Goal: Task Accomplishment & Management: Complete application form

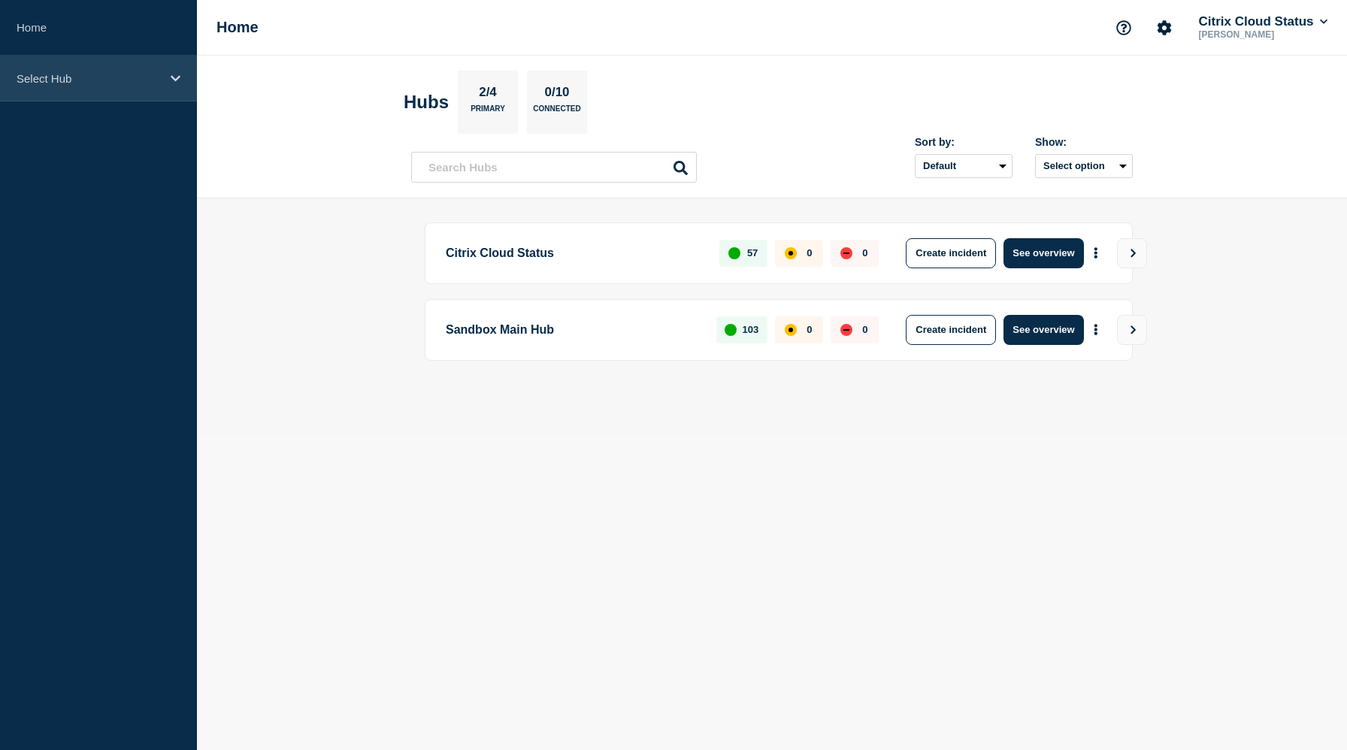
click at [169, 69] on div "Select Hub" at bounding box center [98, 79] width 197 height 46
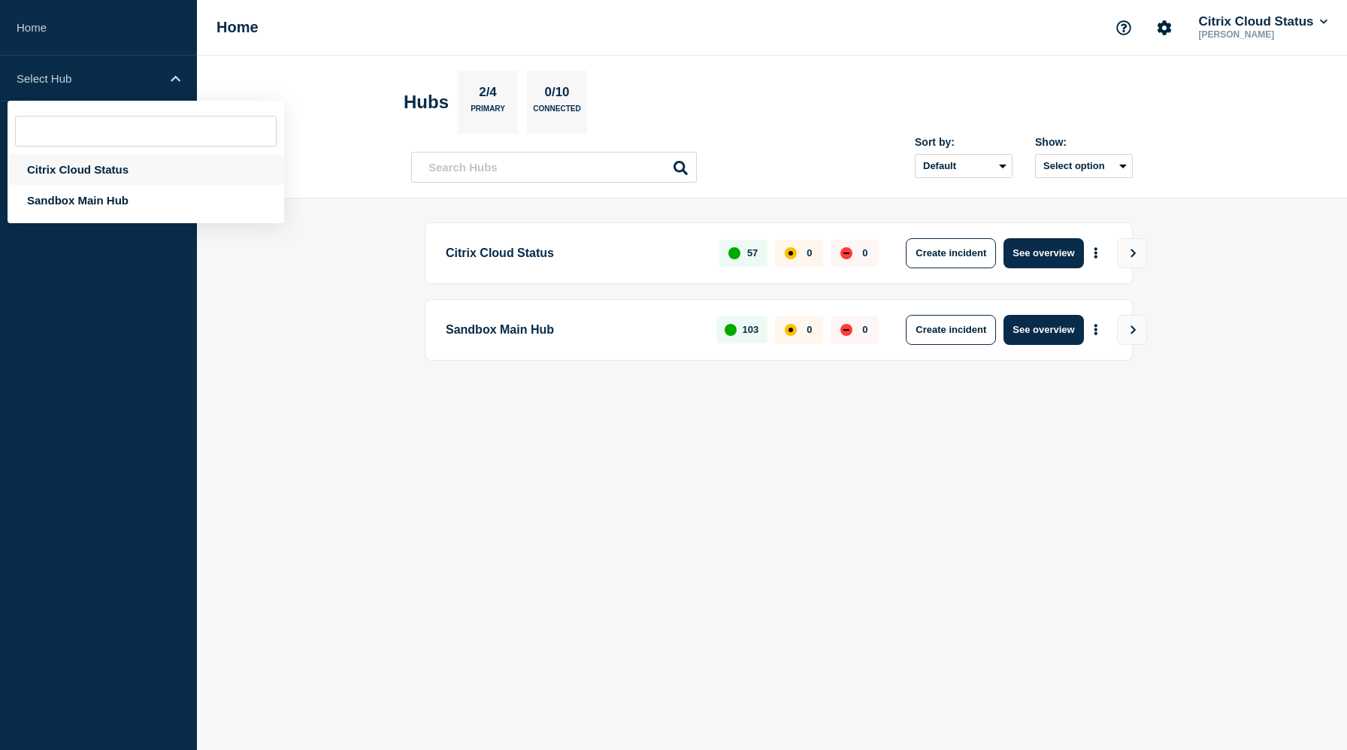
click at [120, 175] on div "Citrix Cloud Status" at bounding box center [146, 169] width 277 height 31
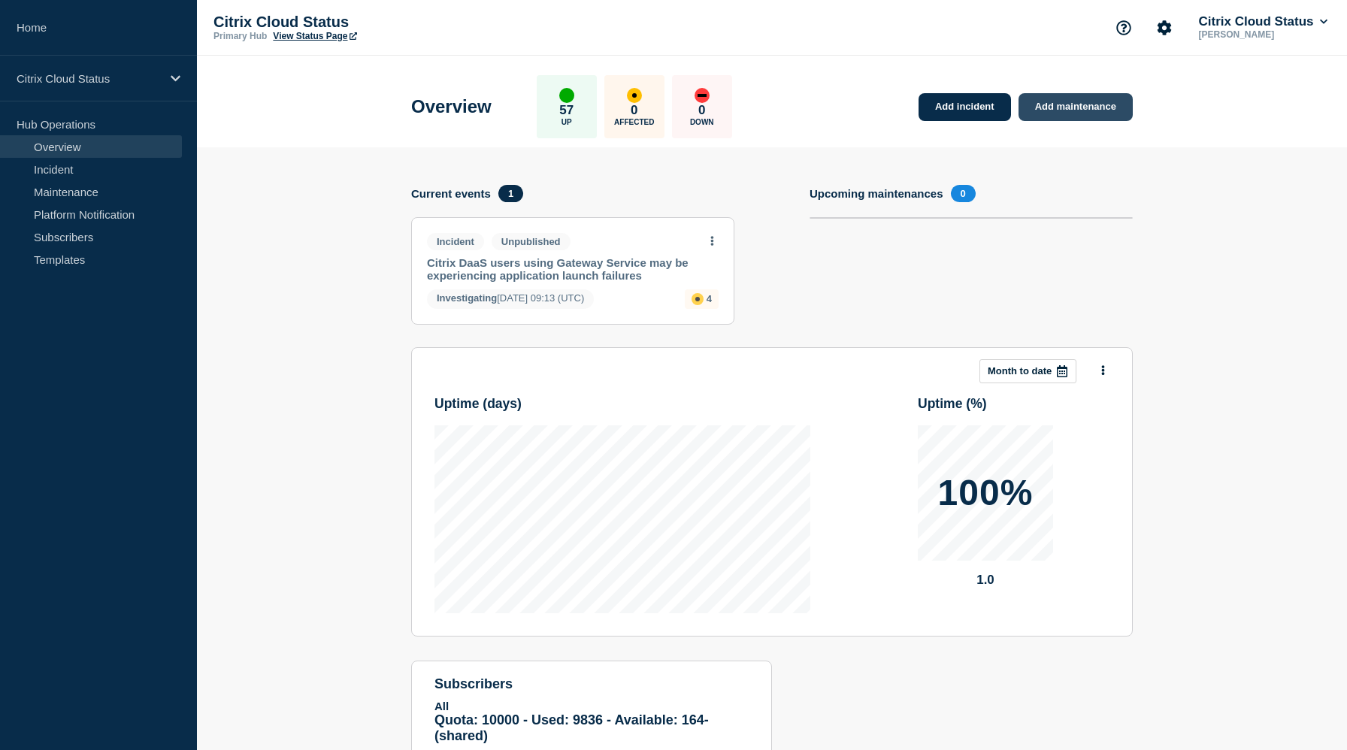
click at [1074, 112] on link "Add maintenance" at bounding box center [1076, 107] width 114 height 28
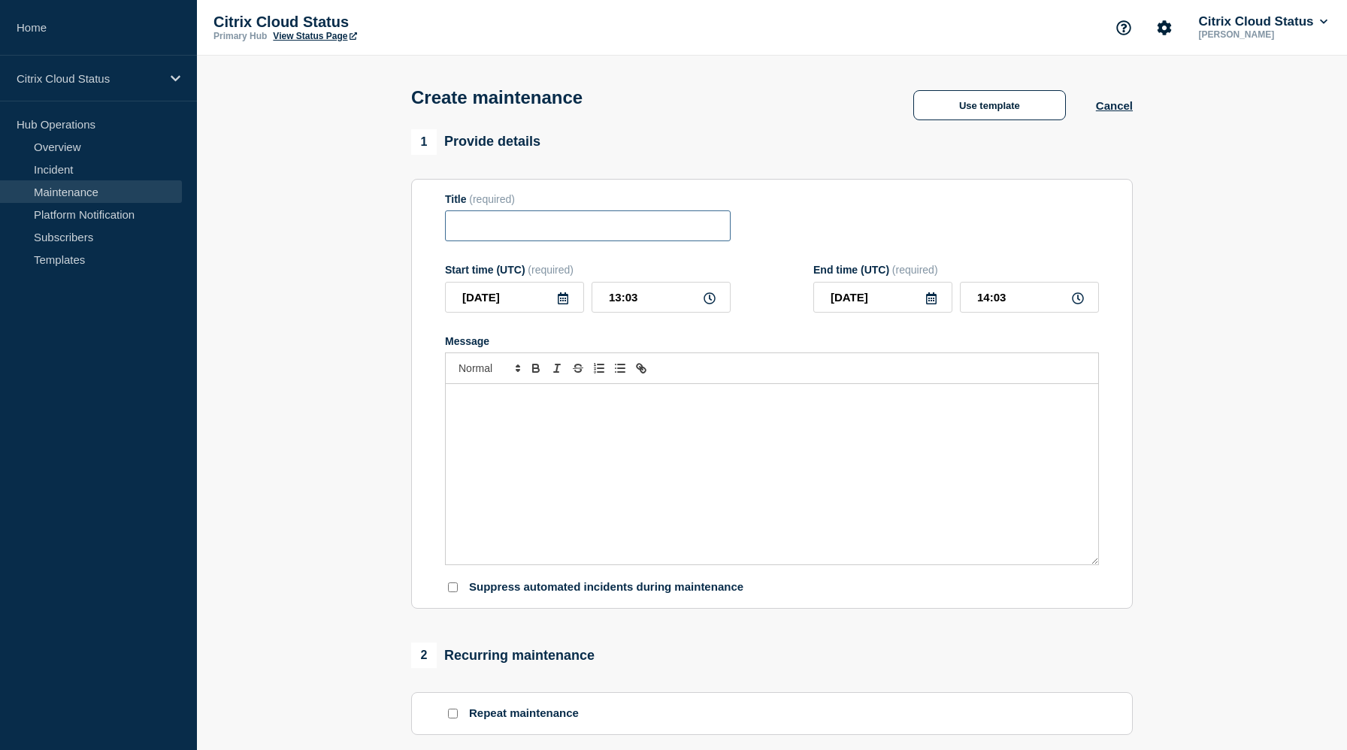
click at [586, 241] on input "Title" at bounding box center [588, 226] width 286 height 31
click at [815, 223] on div "Title (required) Citrix Gateway Service maintenance" at bounding box center [772, 217] width 654 height 49
click at [565, 229] on input "Citrix Gateway Service maintenance" at bounding box center [588, 226] width 286 height 31
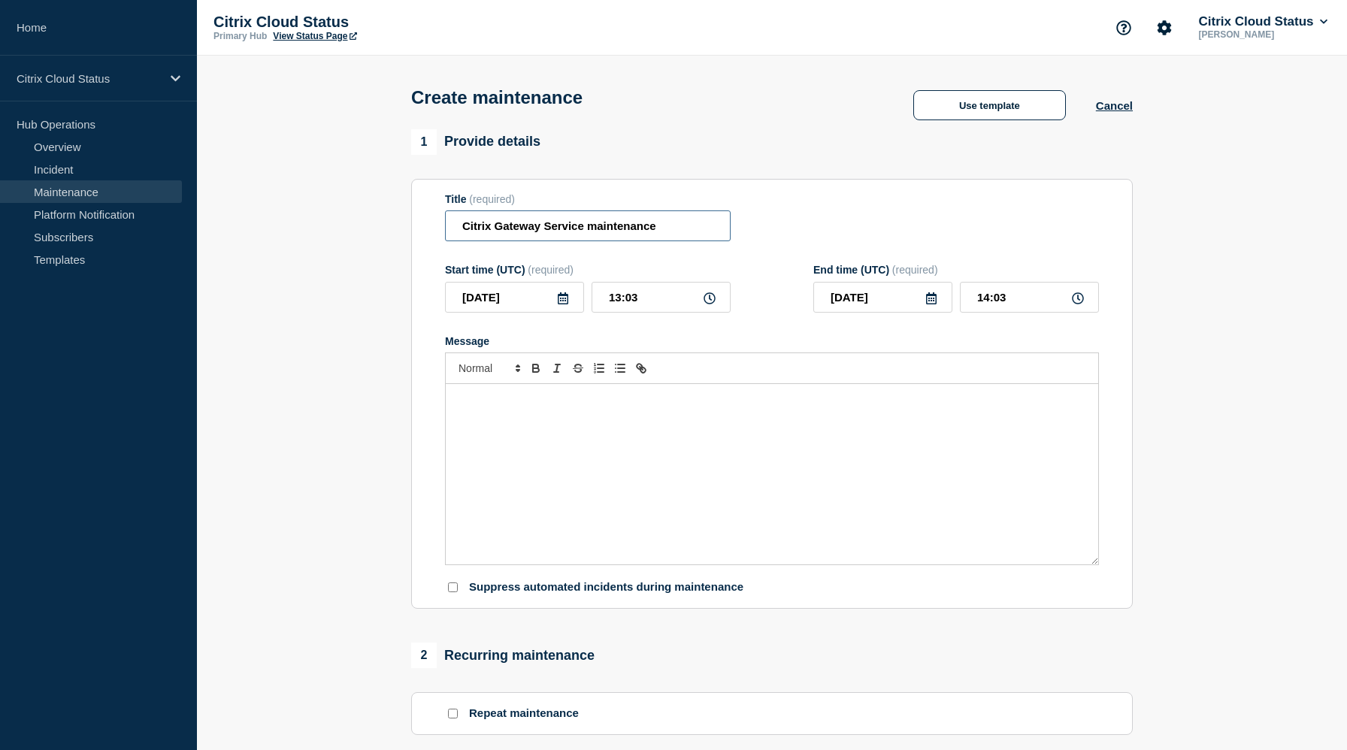
paste input "M"
type input "Citrix Gateway Service Maintenance"
click at [562, 346] on form "Title (required) Citrix Gateway Service Maintenance Start time (UTC) (required)…" at bounding box center [772, 394] width 654 height 402
click at [565, 305] on icon at bounding box center [563, 298] width 11 height 12
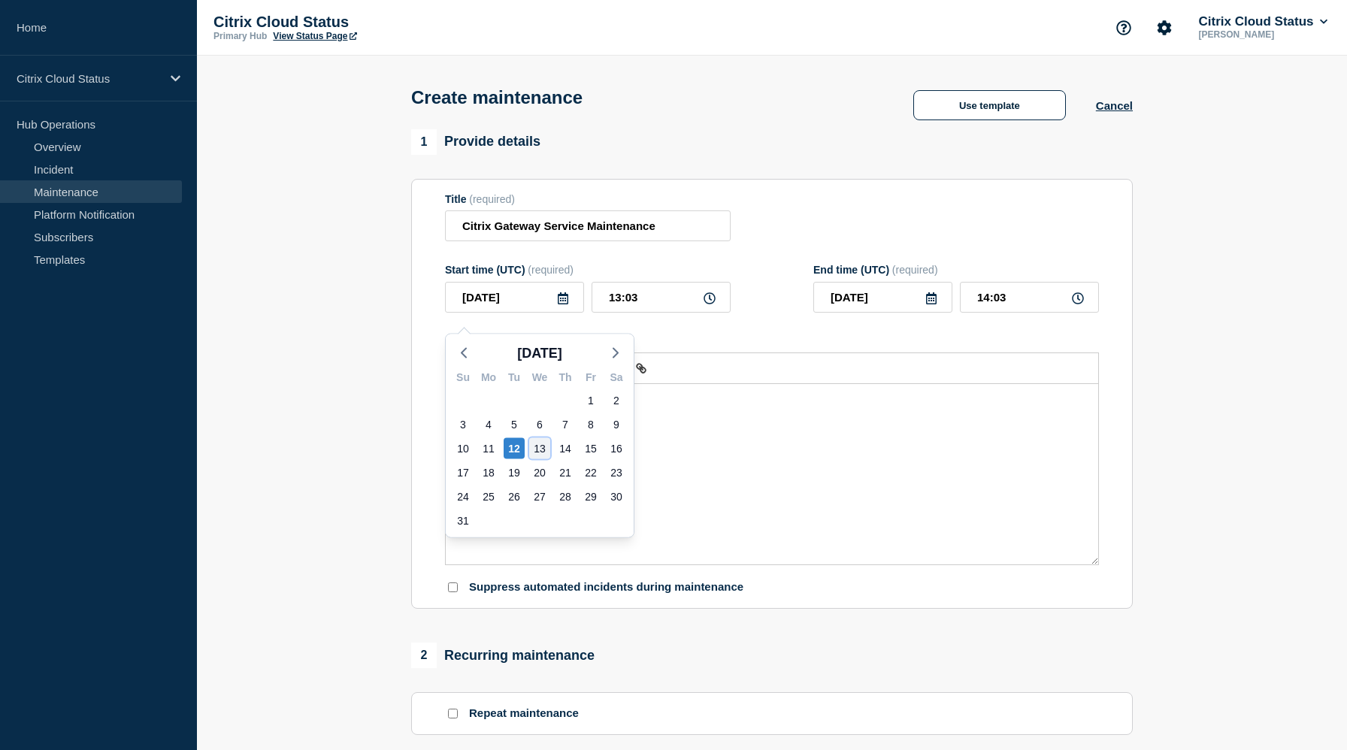
click at [544, 445] on div "13" at bounding box center [539, 448] width 21 height 21
type input "2025-08-13"
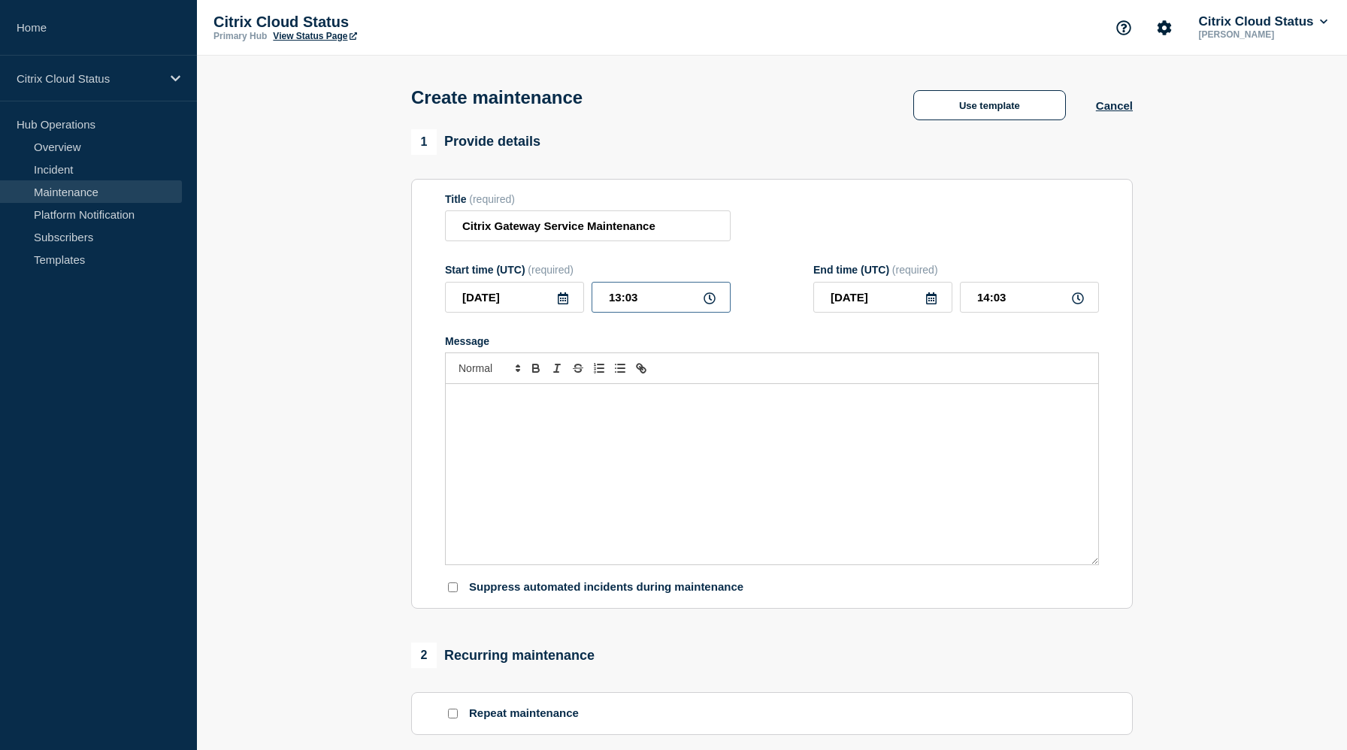
click at [614, 310] on input "13:03" at bounding box center [661, 297] width 139 height 31
type input "11:03"
type input "12:03"
type input "11:00"
click at [984, 309] on input "12:00" at bounding box center [1029, 297] width 139 height 31
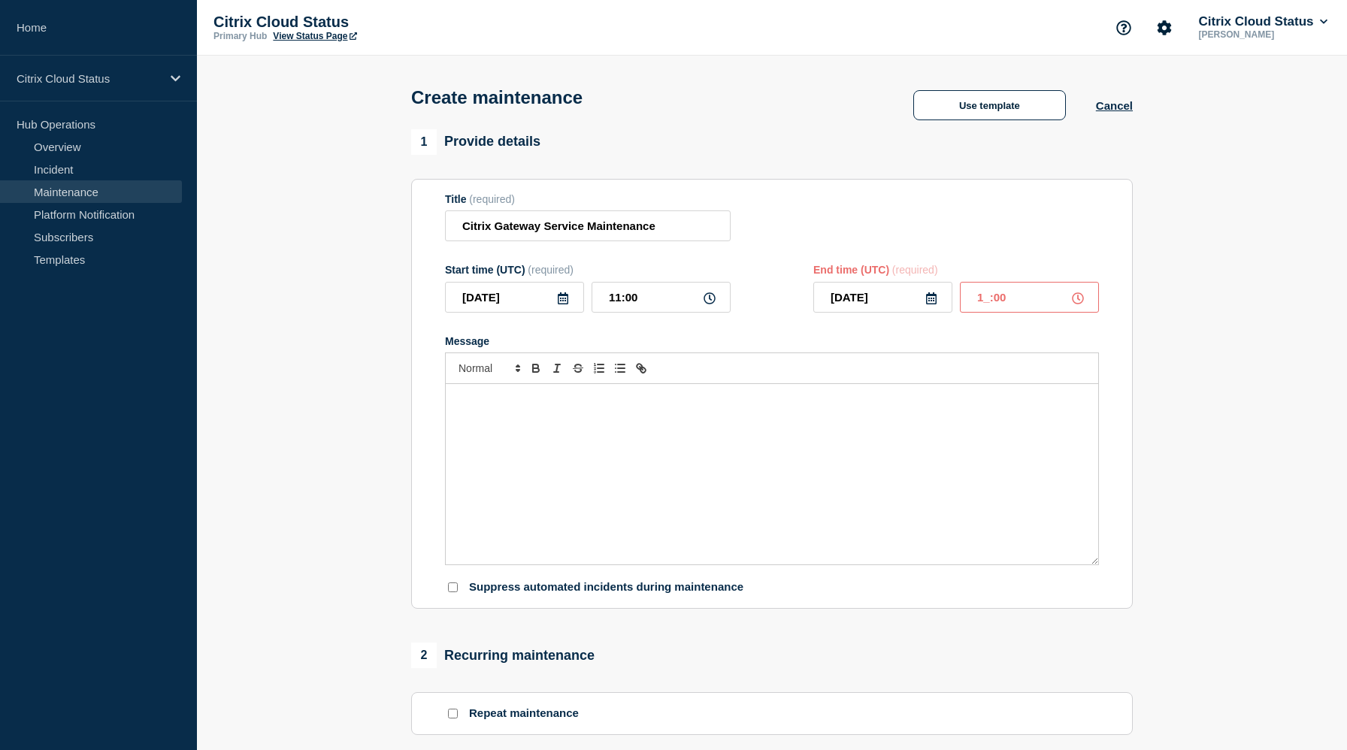
type input "14:00"
click at [947, 347] on form "Title (required) Citrix Gateway Service Maintenance Start time (UTC) (required)…" at bounding box center [772, 394] width 654 height 402
click at [563, 407] on p "Message" at bounding box center [772, 400] width 630 height 14
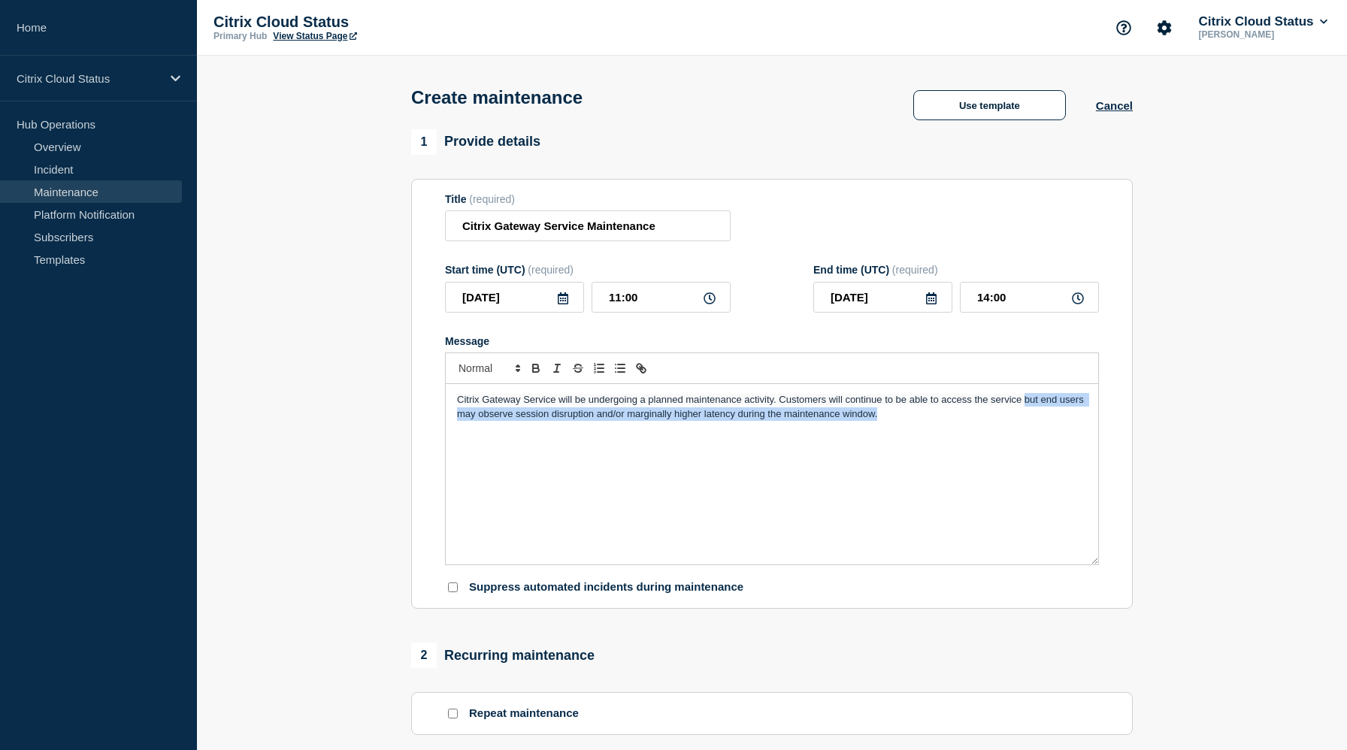
drag, startPoint x: 1024, startPoint y: 418, endPoint x: 1045, endPoint y: 433, distance: 25.9
click at [1045, 421] on p "Citrix Gateway Service will be undergoing a planned maintenance activity. Custo…" at bounding box center [772, 407] width 630 height 28
click at [857, 347] on div "Message" at bounding box center [772, 341] width 654 height 12
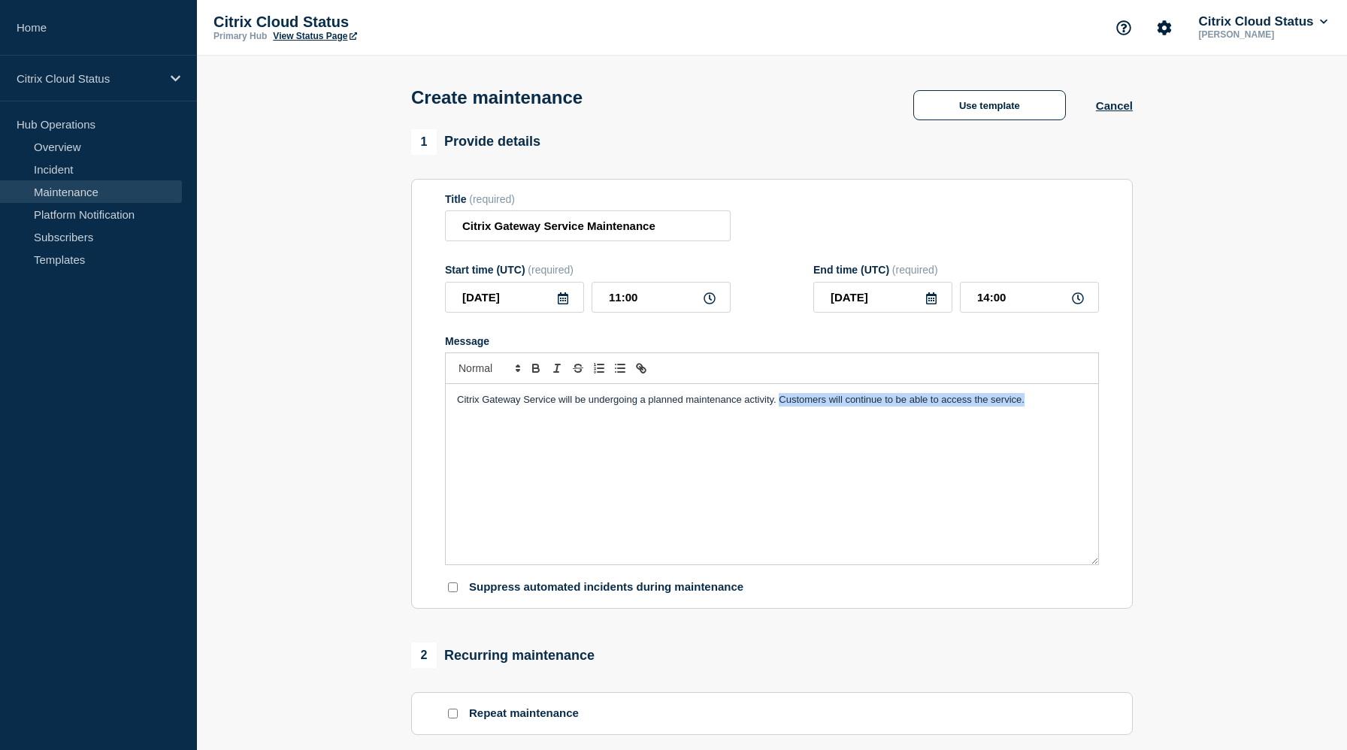
drag, startPoint x: 781, startPoint y: 415, endPoint x: 1041, endPoint y: 413, distance: 260.2
click at [1041, 407] on p "Citrix Gateway Service will be undergoing a planned maintenance activity. Custo…" at bounding box center [772, 400] width 630 height 14
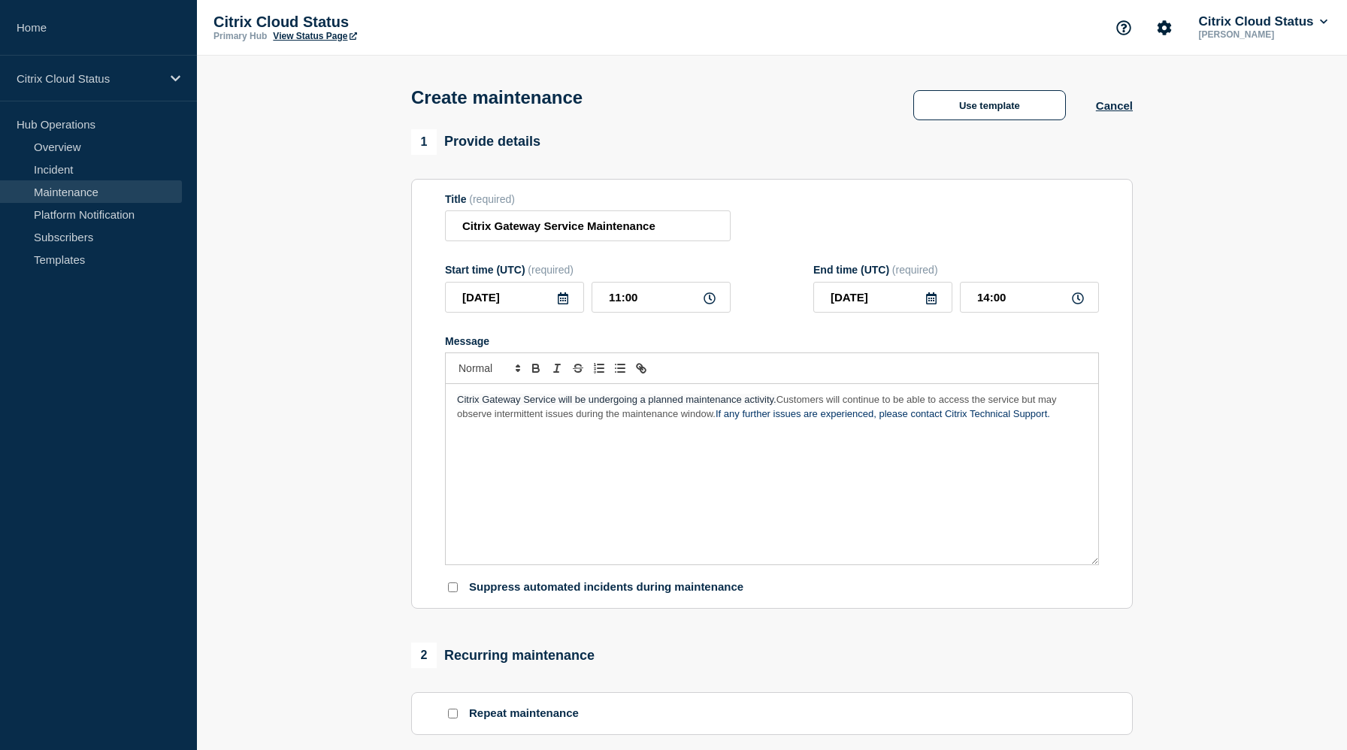
click at [758, 420] on span "If any further issues are experienced, please contact Citrix Technical Support." at bounding box center [883, 413] width 335 height 11
click at [1037, 421] on p "Citrix Gateway Service will be undergoing a planned maintenance activity. Custo…" at bounding box center [772, 407] width 630 height 28
drag, startPoint x: 711, startPoint y: 430, endPoint x: 1027, endPoint y: 415, distance: 316.1
click at [1027, 415] on span "Customers will continue to be able to access the service but may observe interm…" at bounding box center [758, 406] width 602 height 25
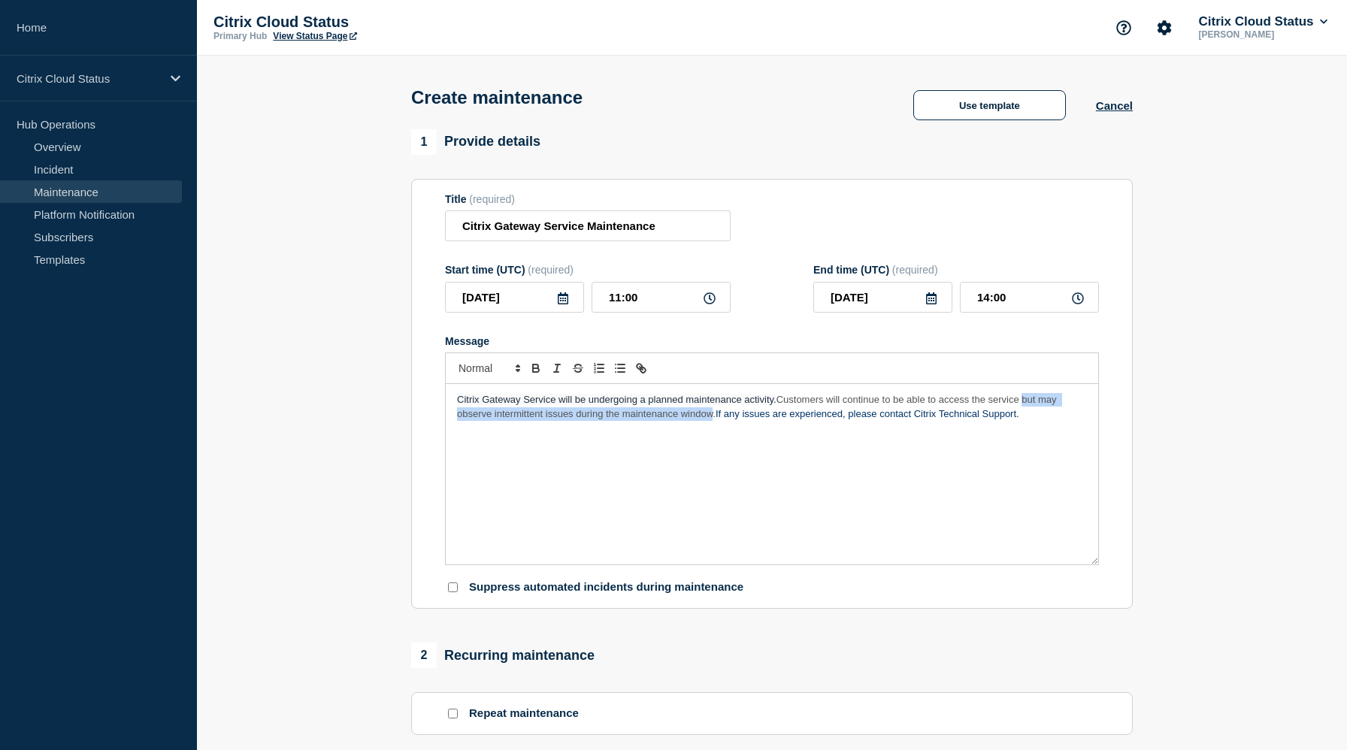
click at [1027, 415] on span "Customers will continue to be able to access the service but may observe interm…" at bounding box center [758, 406] width 602 height 25
click at [1083, 421] on p "Citrix Gateway Service will be undergoing a planned maintenance activity. Custo…" at bounding box center [772, 407] width 630 height 28
click at [1022, 417] on span "Customers will continue to be able to access the service but may observe interm…" at bounding box center [758, 406] width 602 height 25
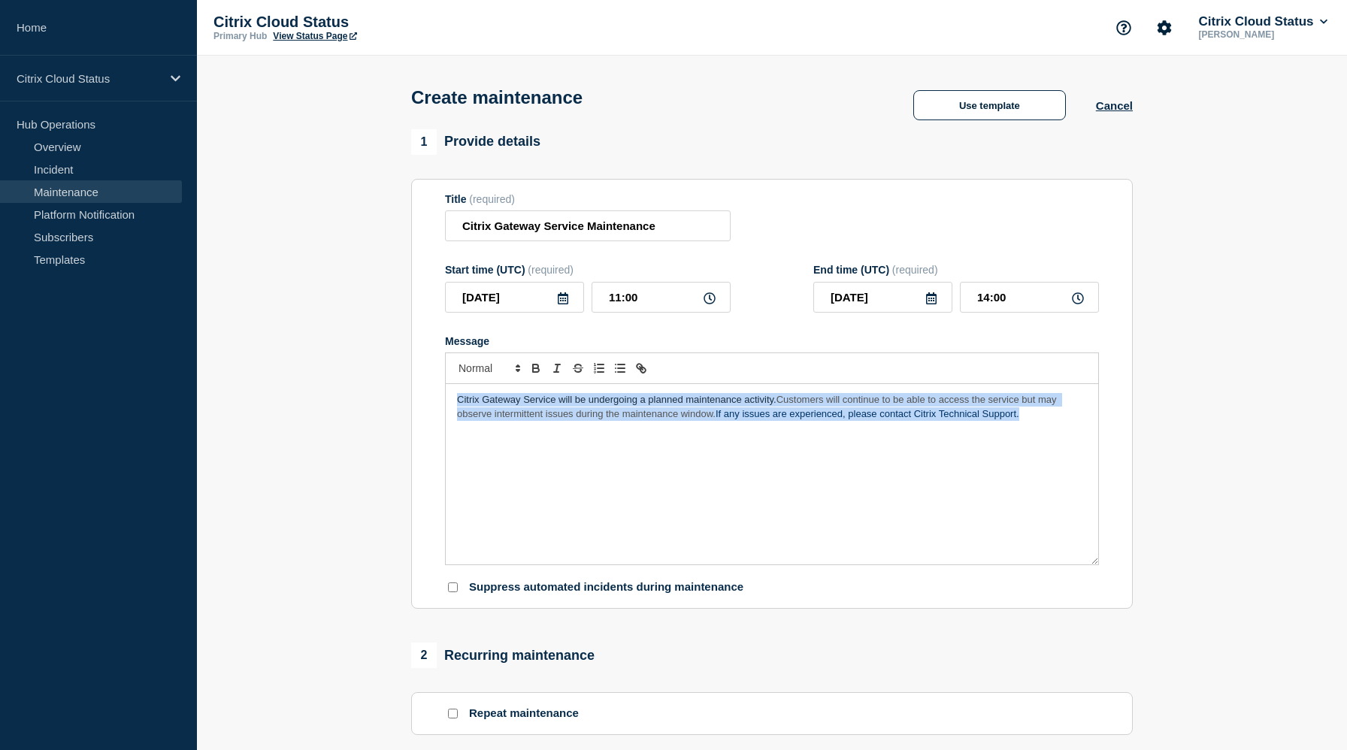
drag, startPoint x: 1035, startPoint y: 434, endPoint x: 486, endPoint y: 365, distance: 553.2
click at [486, 365] on div "Message Citrix Gateway Service will be undergoing a planned maintenance activit…" at bounding box center [772, 450] width 654 height 231
copy p "Citrix Gateway Service will be undergoing a planned maintenance activity. Custo…"
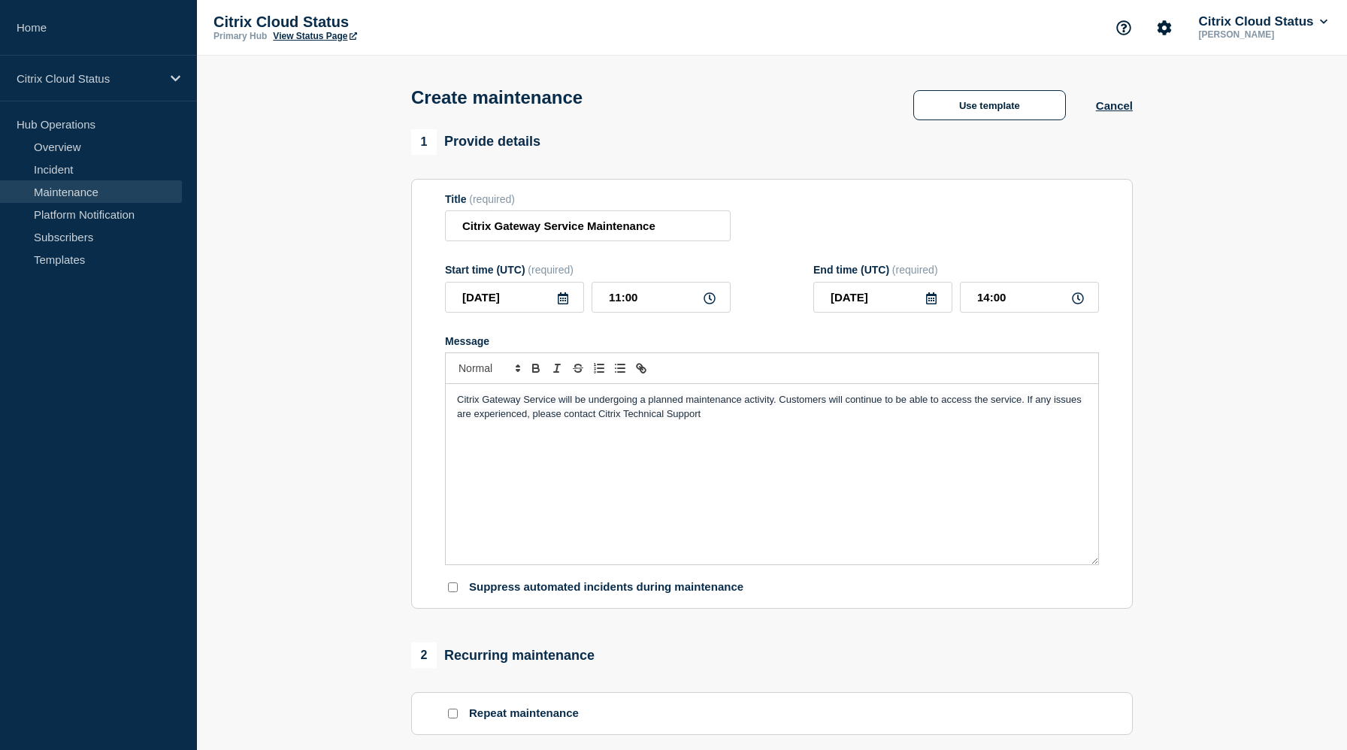
click at [650, 419] on span "Citrix Gateway Service will be undergoing a planned maintenance activity. Custo…" at bounding box center [770, 406] width 627 height 25
click at [729, 421] on p "Citrix Gateway Service will be undergoing a planned maintenance activity. Custo…" at bounding box center [772, 407] width 630 height 28
click at [732, 338] on form "Title (required) Citrix Gateway Service Maintenance Start time (UTC) (required)…" at bounding box center [772, 394] width 654 height 402
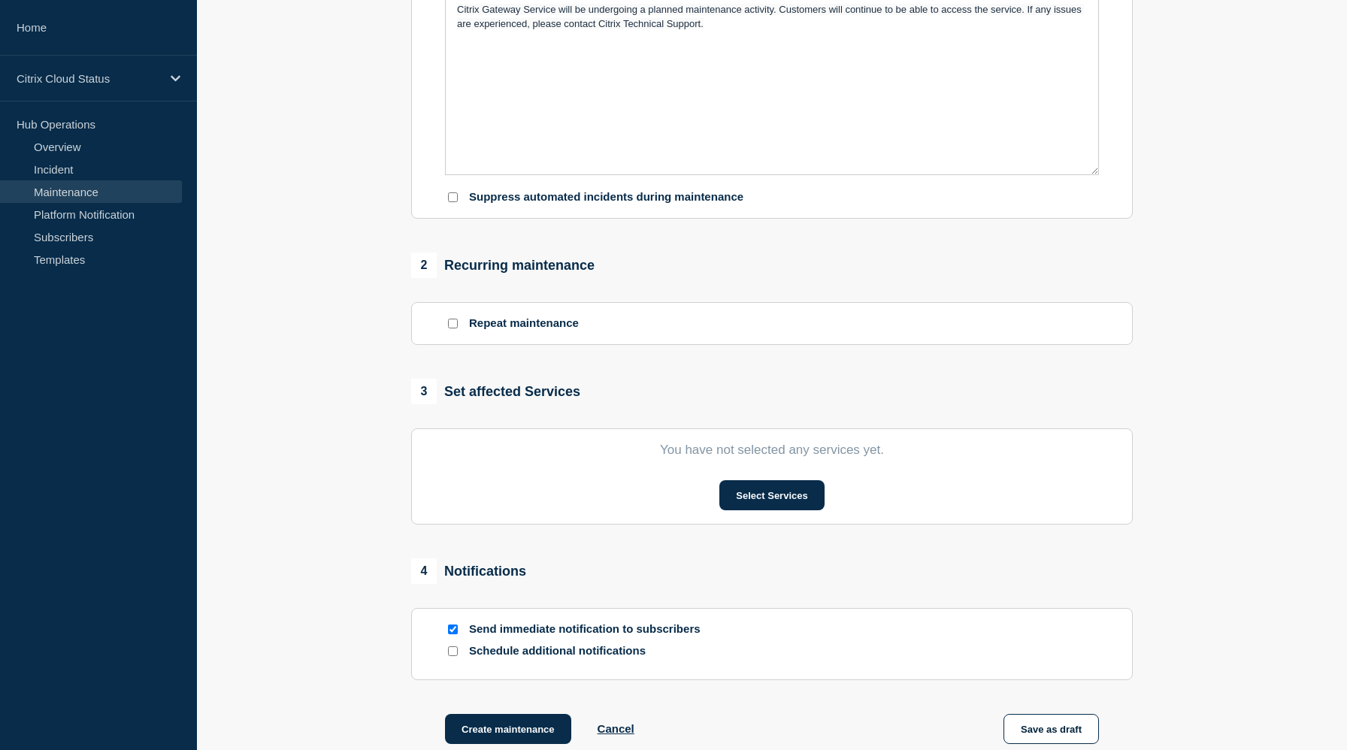
scroll to position [460, 0]
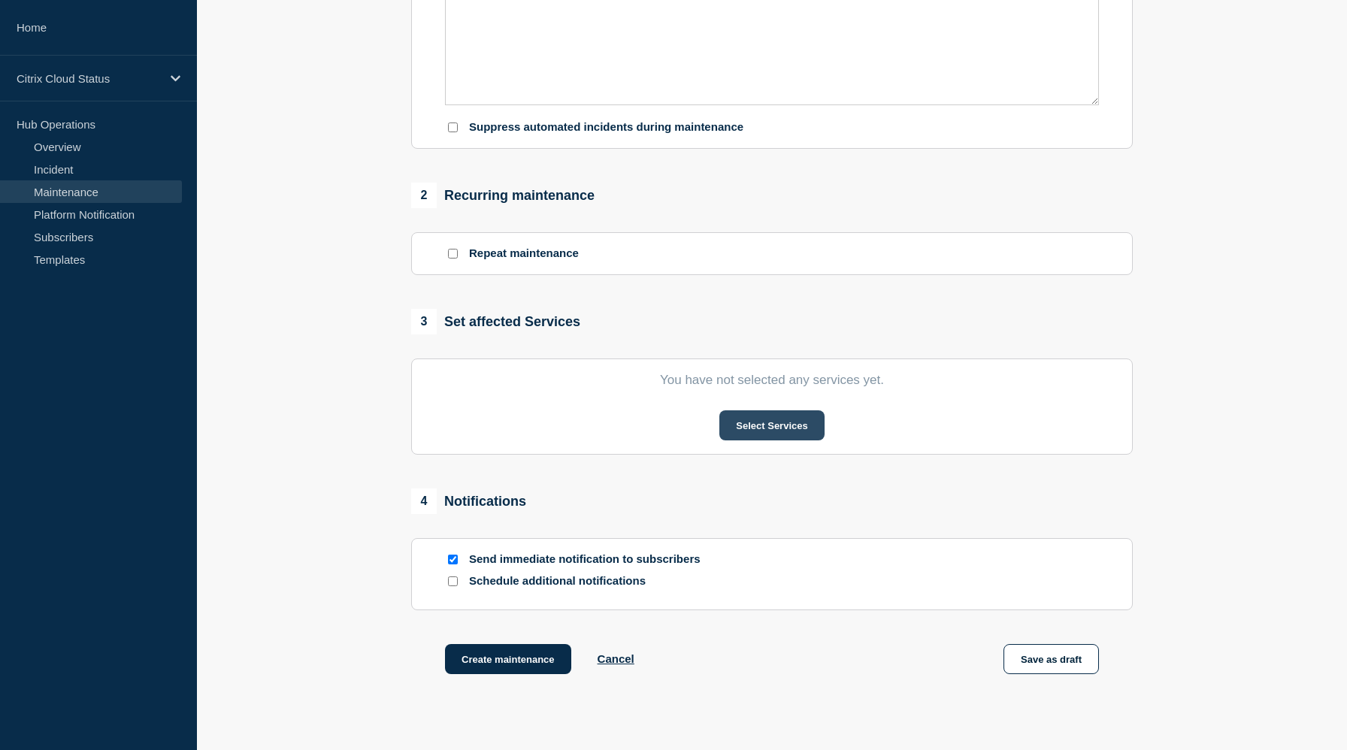
click at [770, 441] on button "Select Services" at bounding box center [772, 426] width 105 height 30
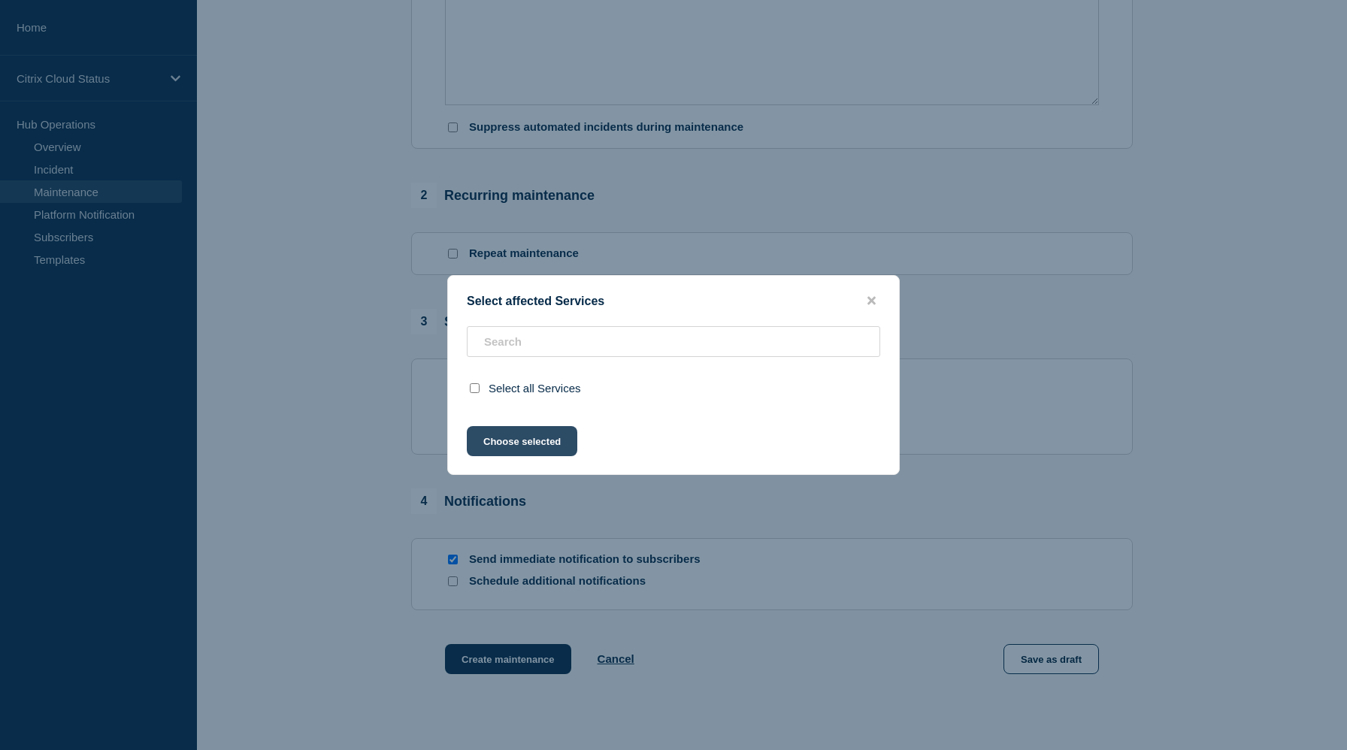
click at [532, 451] on button "Choose selected" at bounding box center [522, 441] width 111 height 30
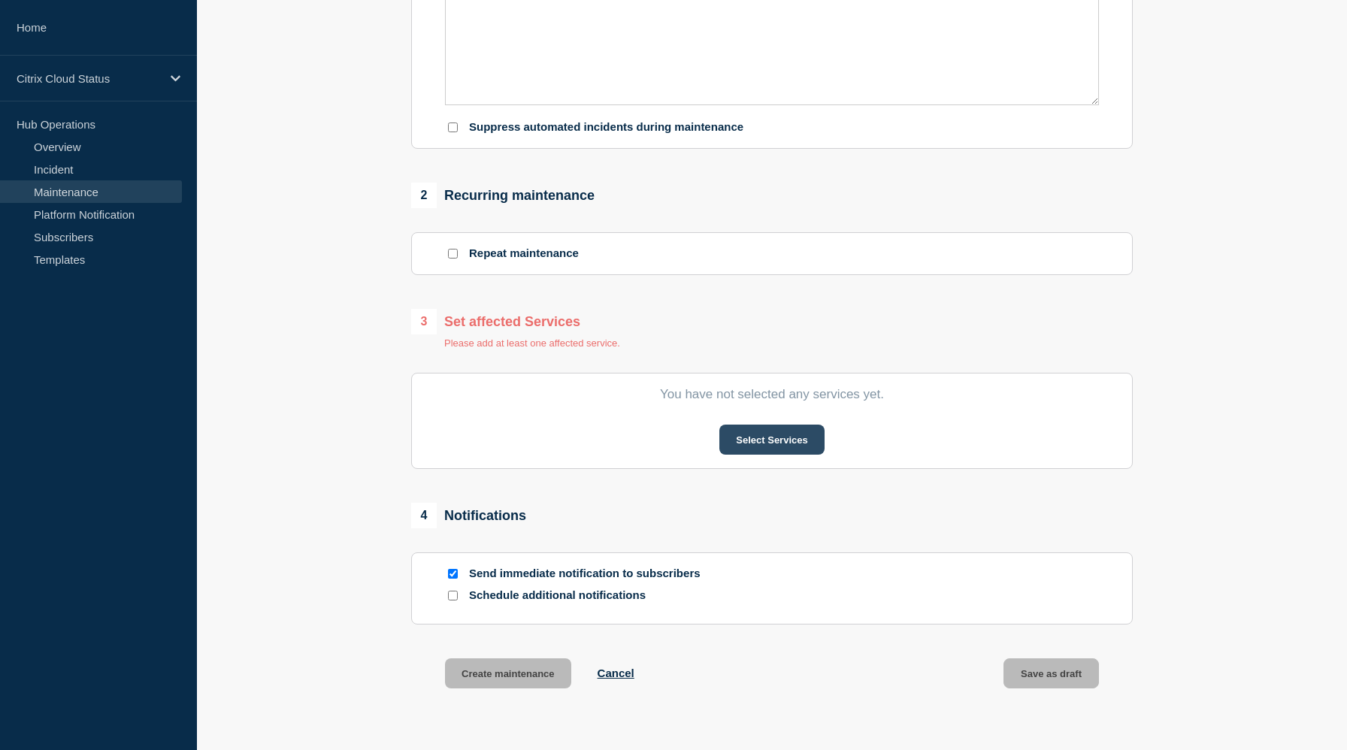
click at [761, 455] on button "Select Services" at bounding box center [772, 440] width 105 height 30
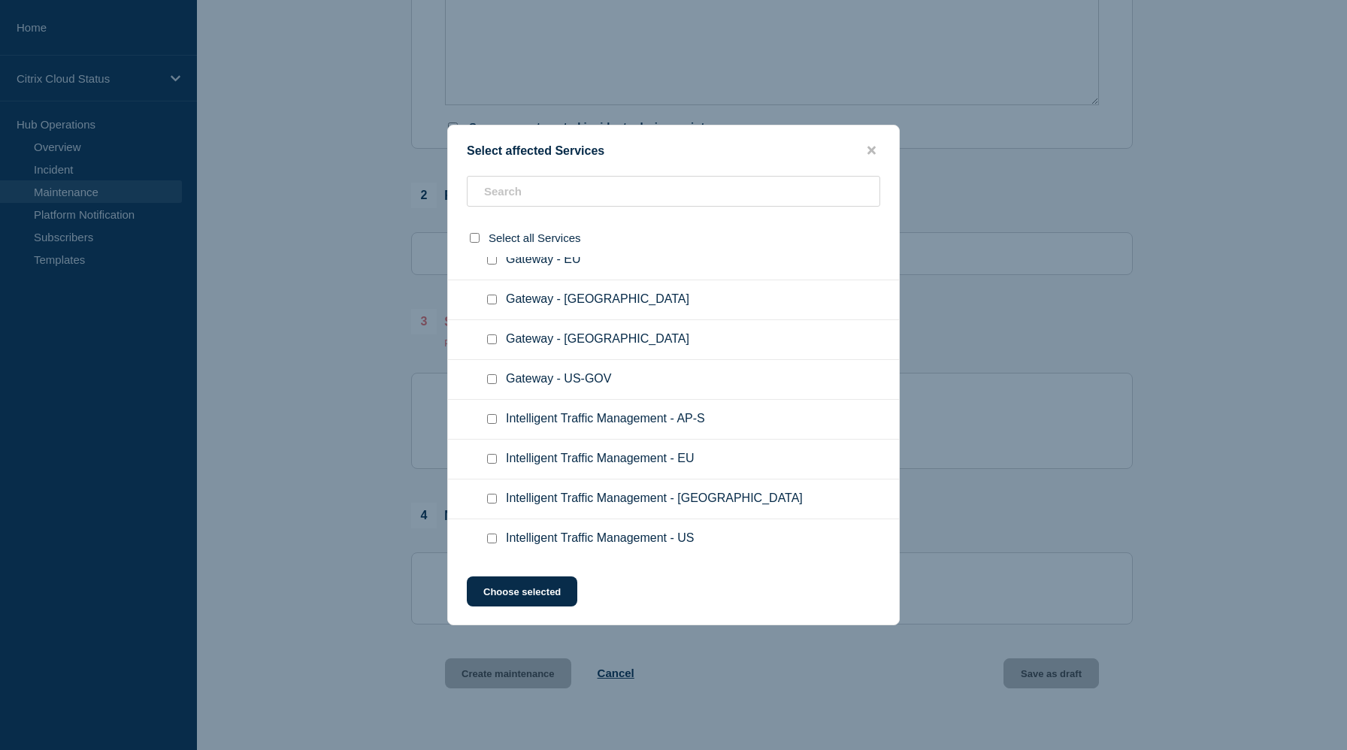
scroll to position [701, 0]
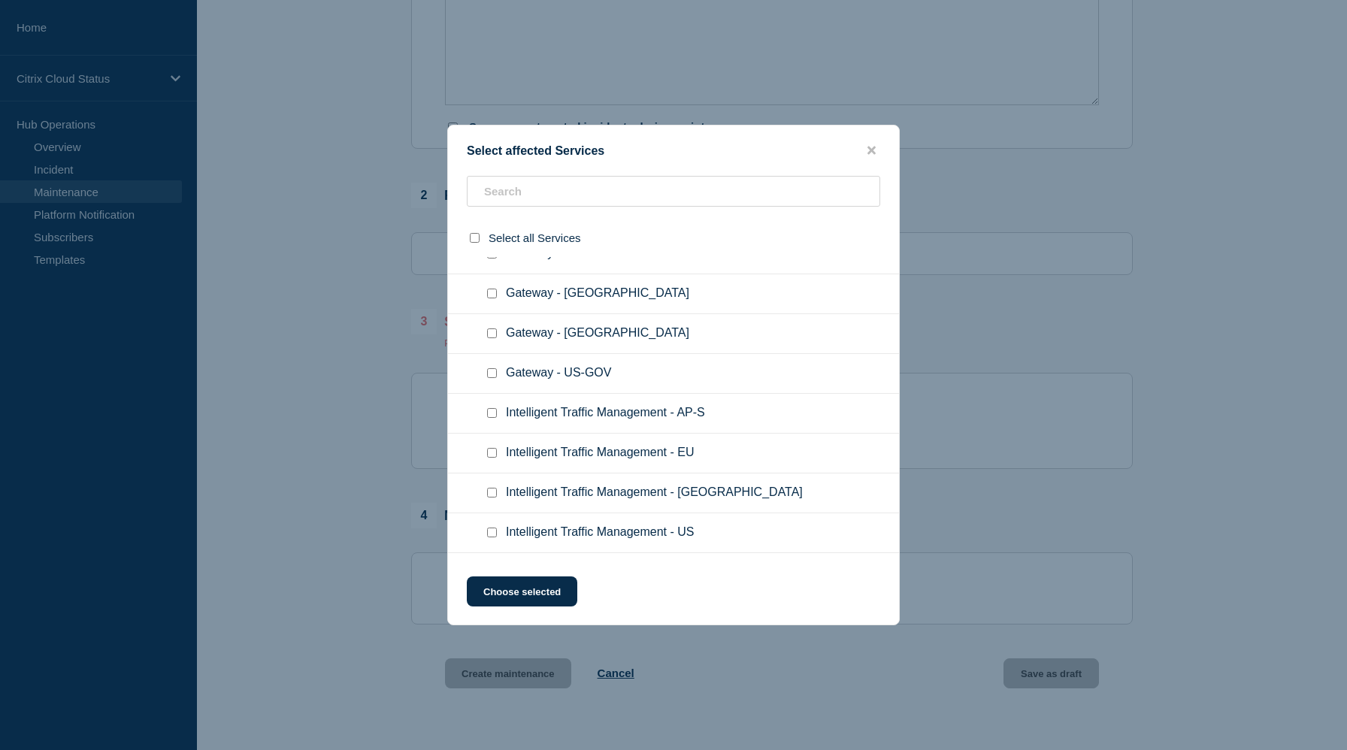
click at [495, 378] on input "Gateway - US-GOV checkbox" at bounding box center [492, 373] width 10 height 10
checkbox input "true"
click at [515, 596] on button "Choose selected" at bounding box center [522, 592] width 111 height 30
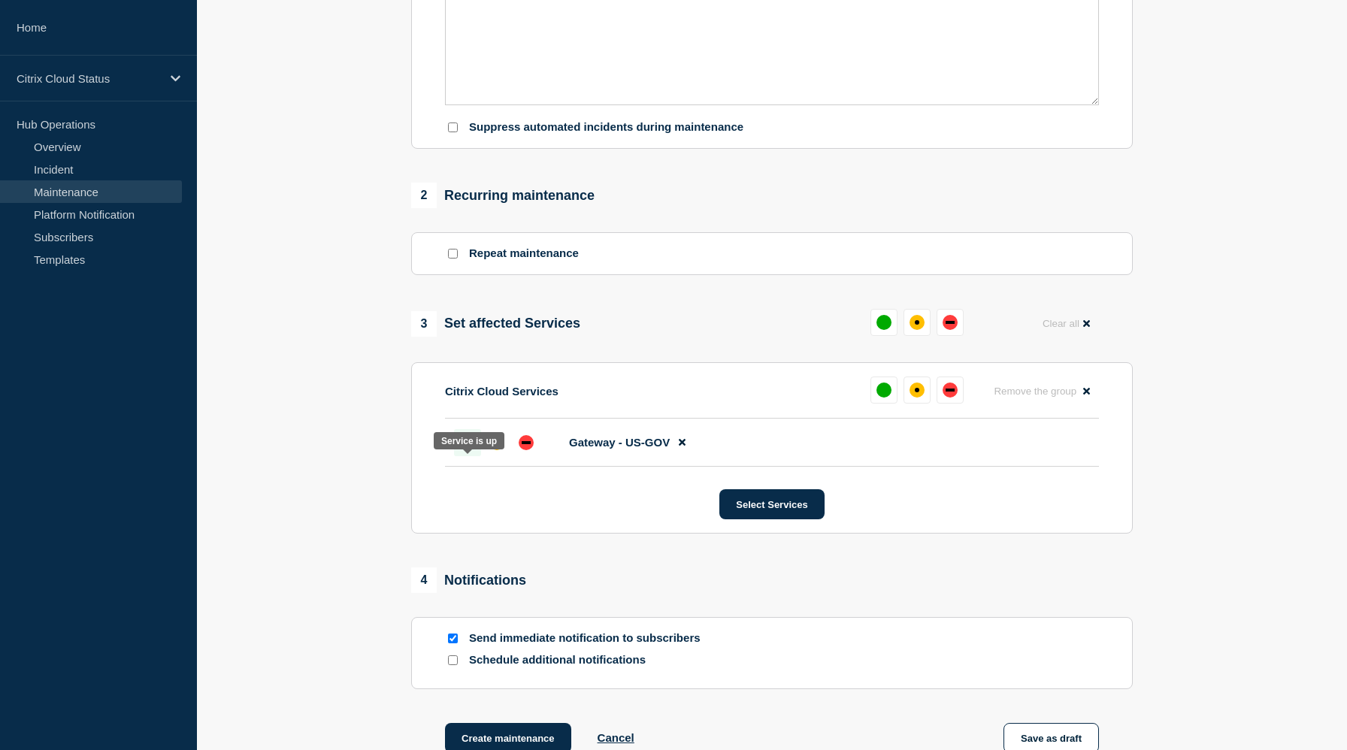
click at [474, 450] on div "up" at bounding box center [467, 442] width 15 height 15
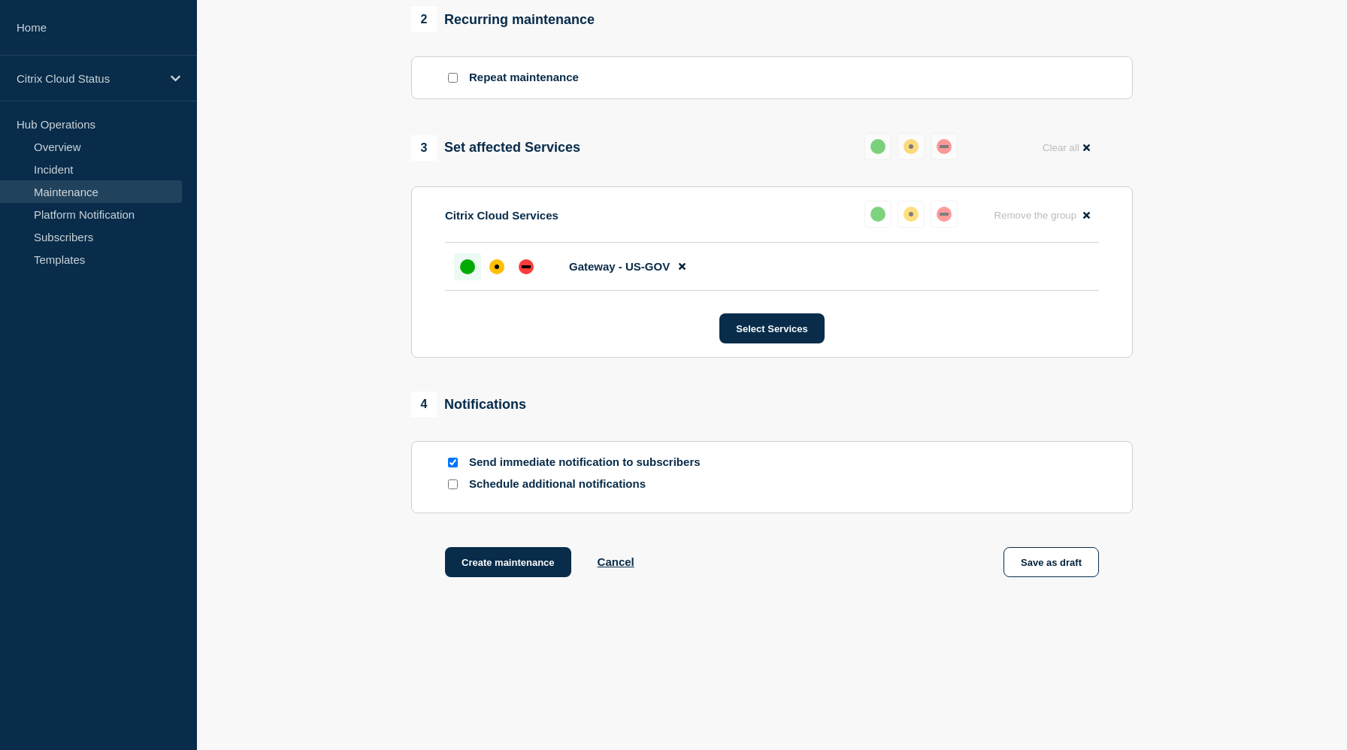
scroll to position [642, 0]
click at [509, 577] on button "Create maintenance" at bounding box center [508, 562] width 126 height 30
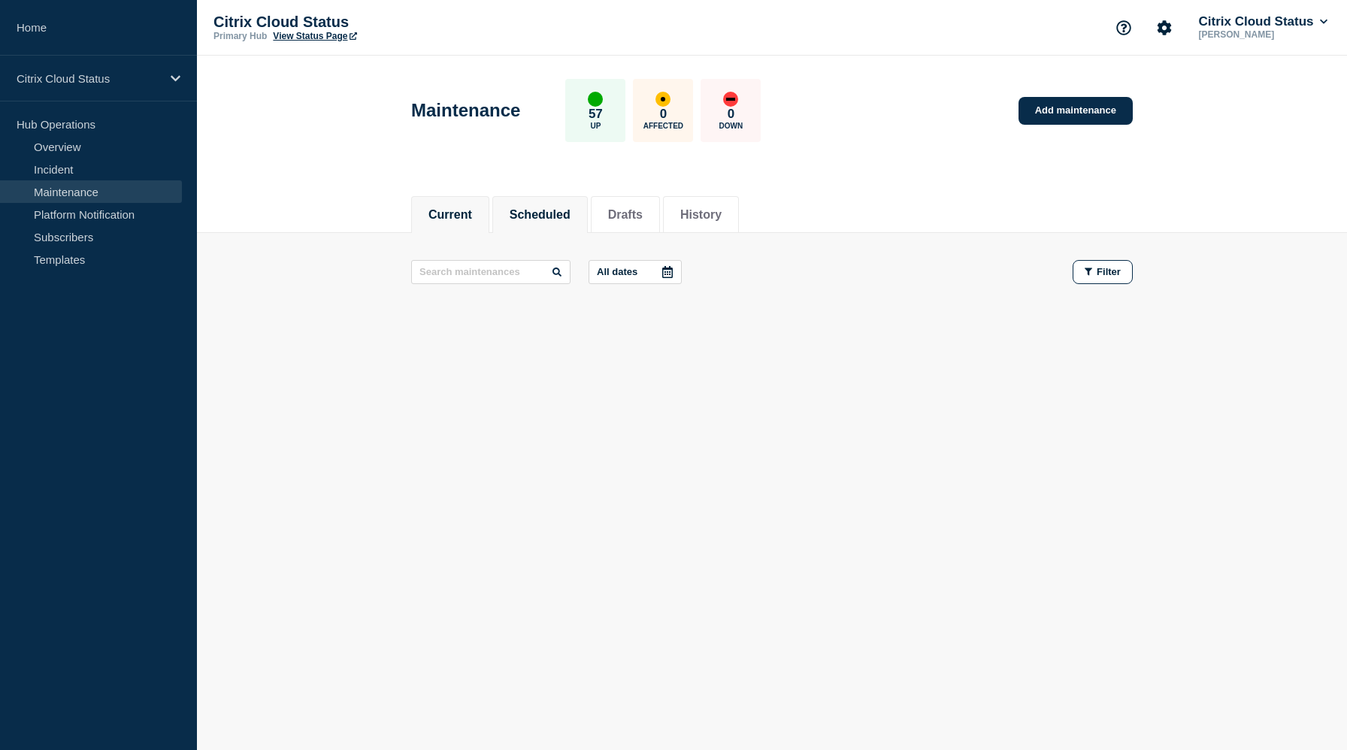
click at [541, 220] on button "Scheduled" at bounding box center [540, 215] width 61 height 14
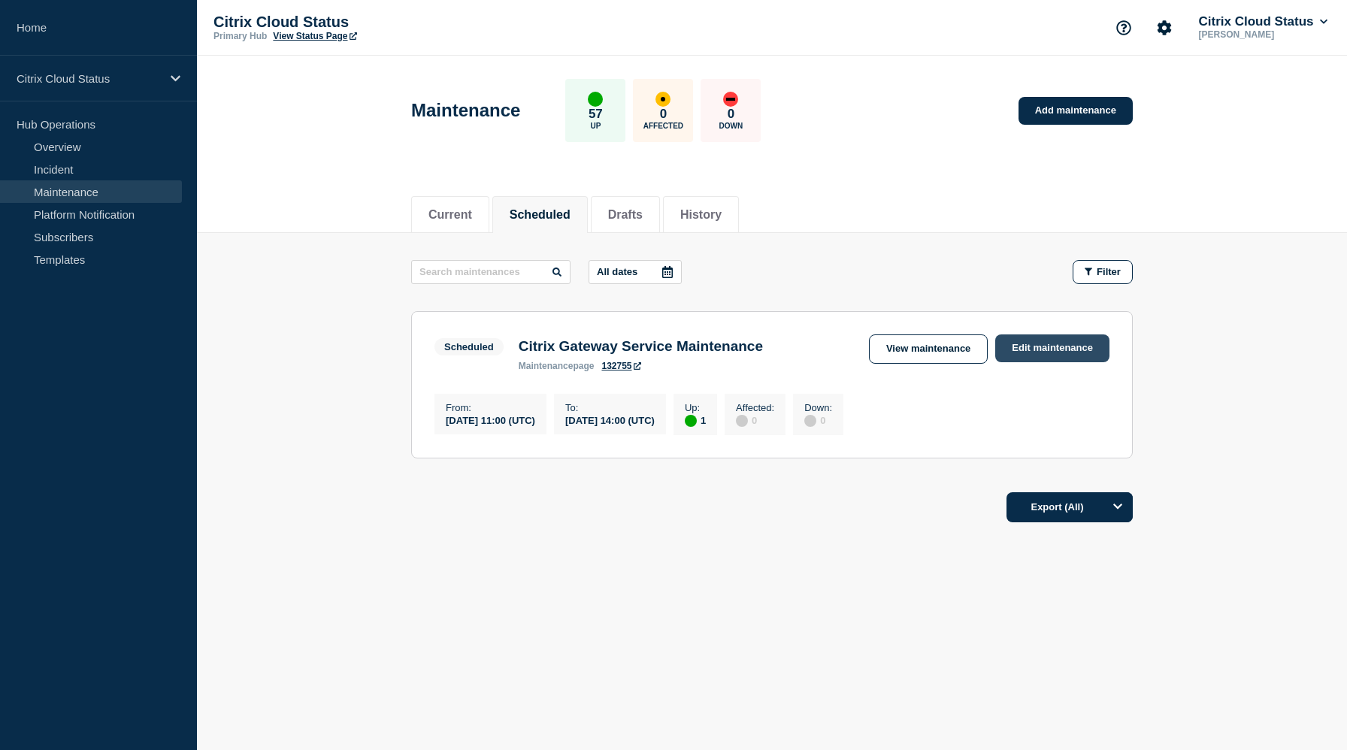
click at [1032, 347] on link "Edit maintenance" at bounding box center [1052, 349] width 114 height 28
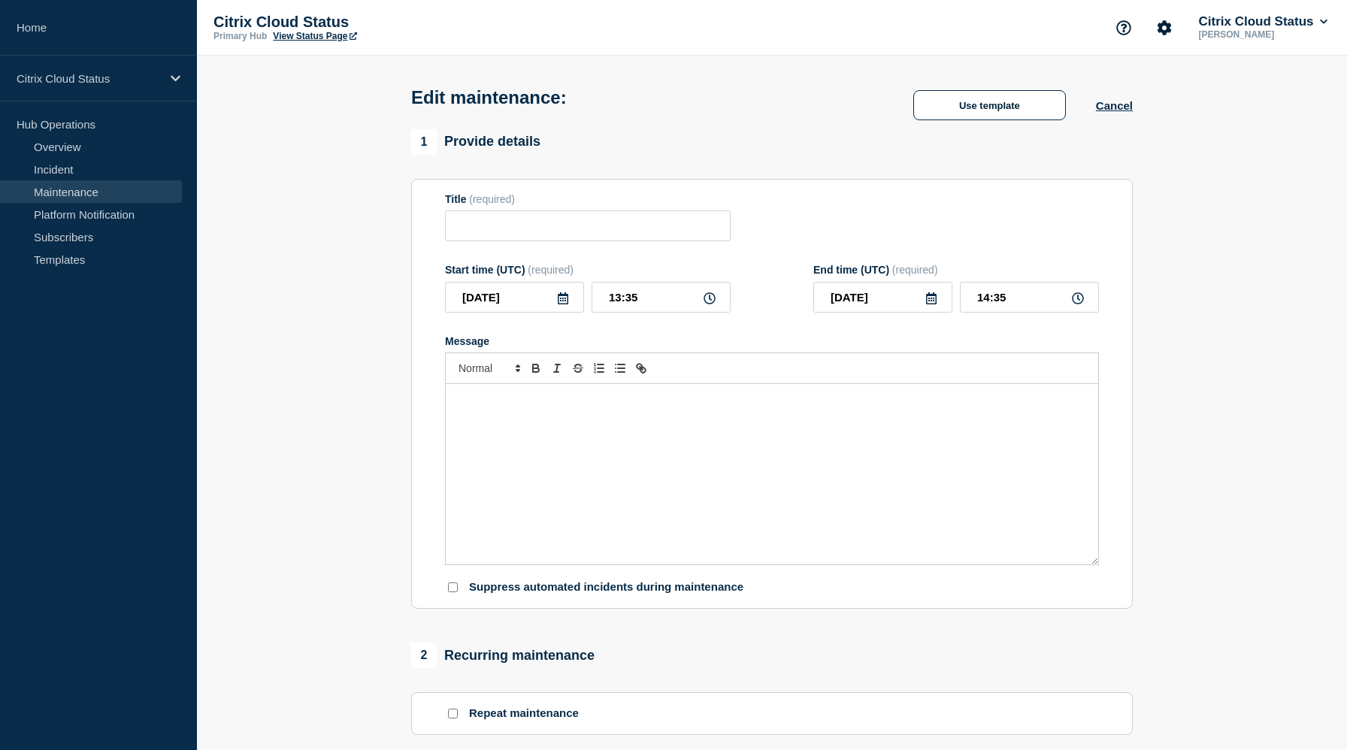
type input "Citrix Gateway Service Maintenance"
type input "2025-08-13"
type input "11:00"
type input "2025-08-13"
type input "14:00"
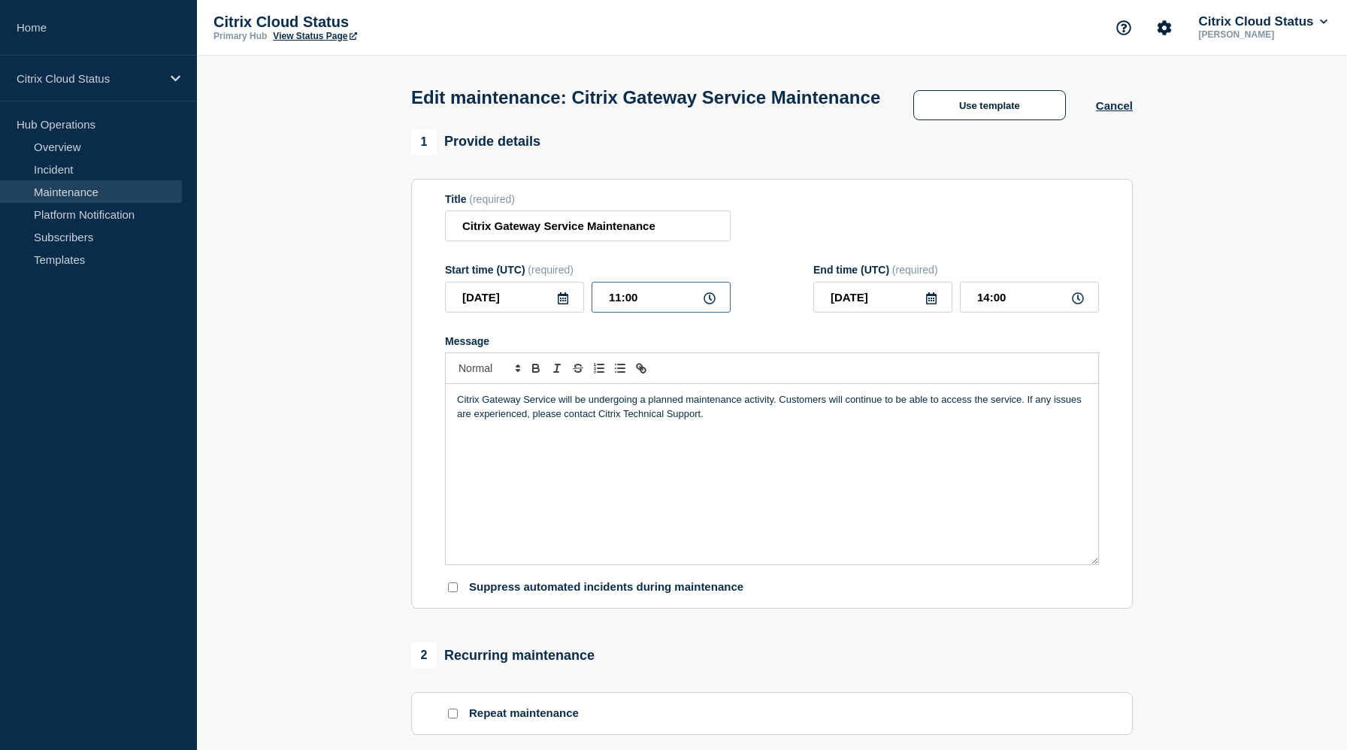
click at [615, 308] on input "11:00" at bounding box center [661, 297] width 139 height 31
type input "05:00"
type input "08:00"
type input "05:30"
type input "08:30"
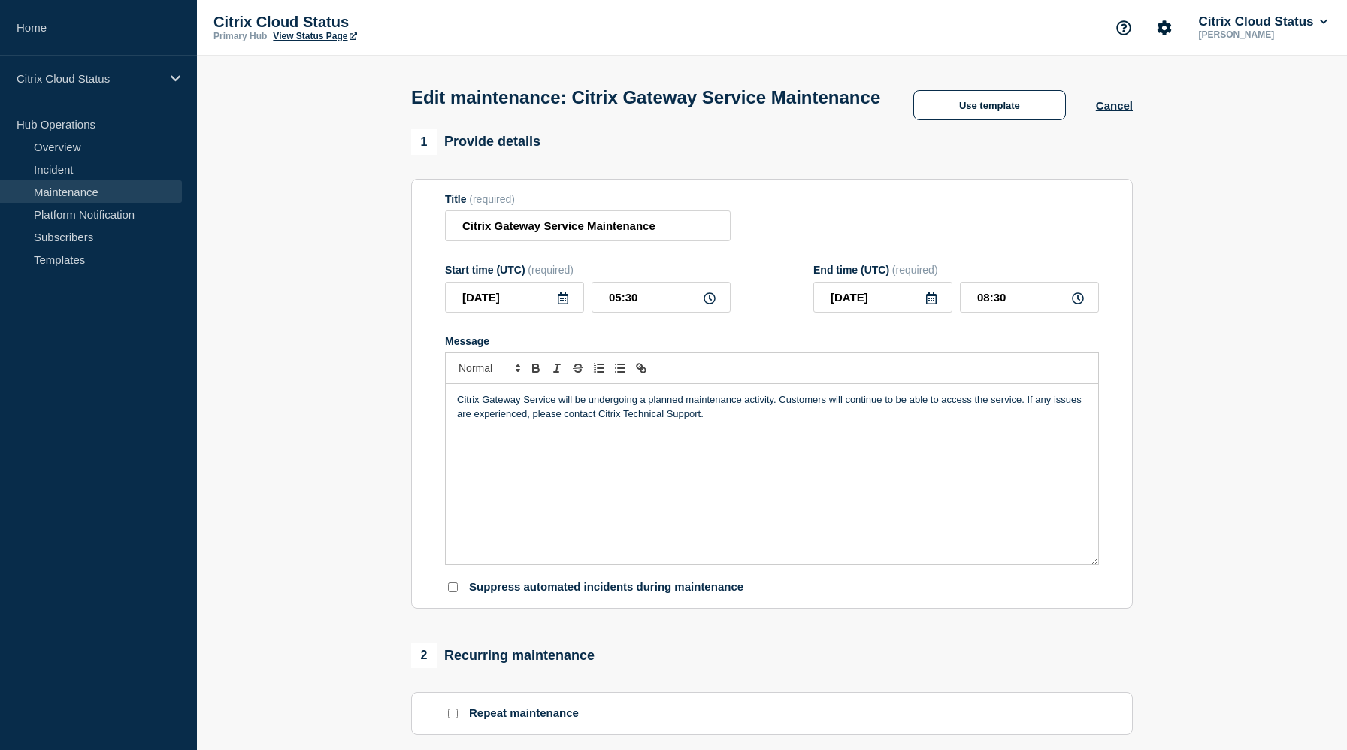
click at [980, 339] on form "Title (required) Citrix Gateway Service Maintenance Start time (UTC) (required)…" at bounding box center [772, 394] width 654 height 402
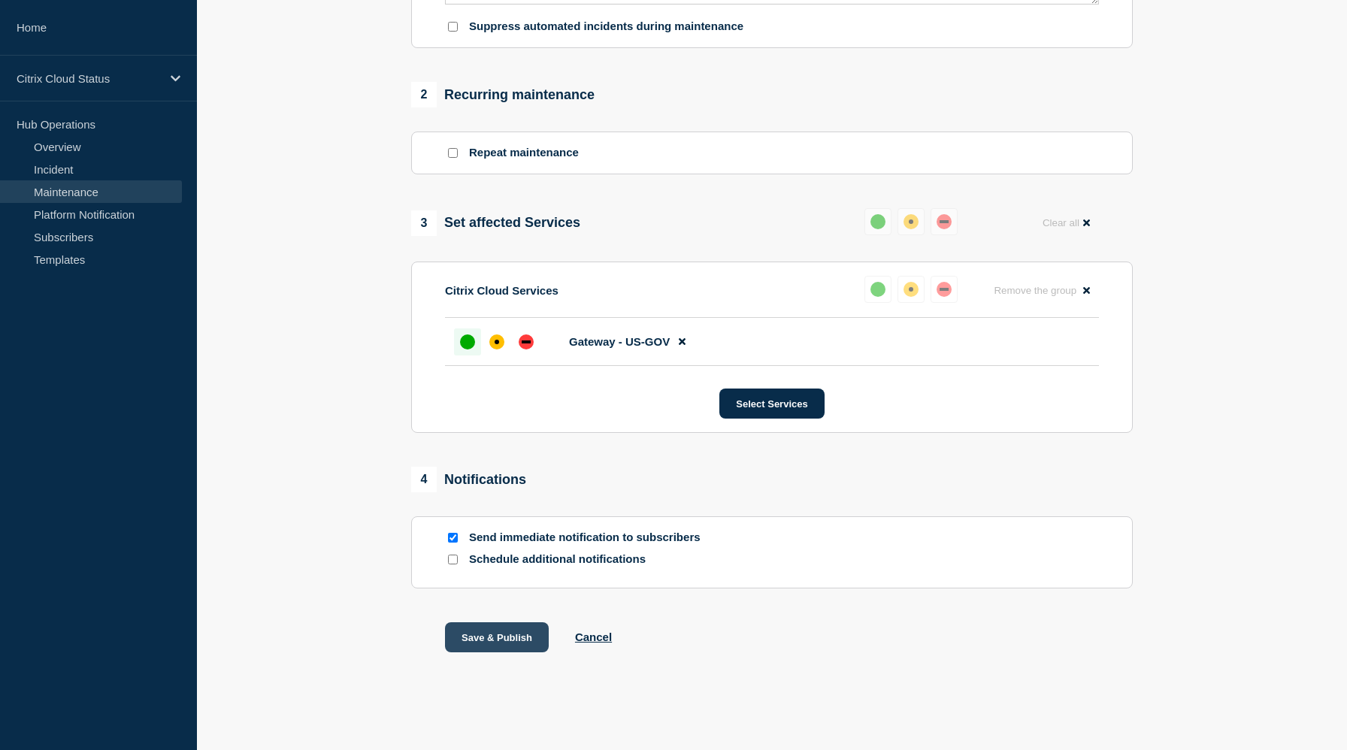
click at [505, 633] on button "Save & Publish" at bounding box center [497, 638] width 104 height 30
